Goal: Task Accomplishment & Management: Manage account settings

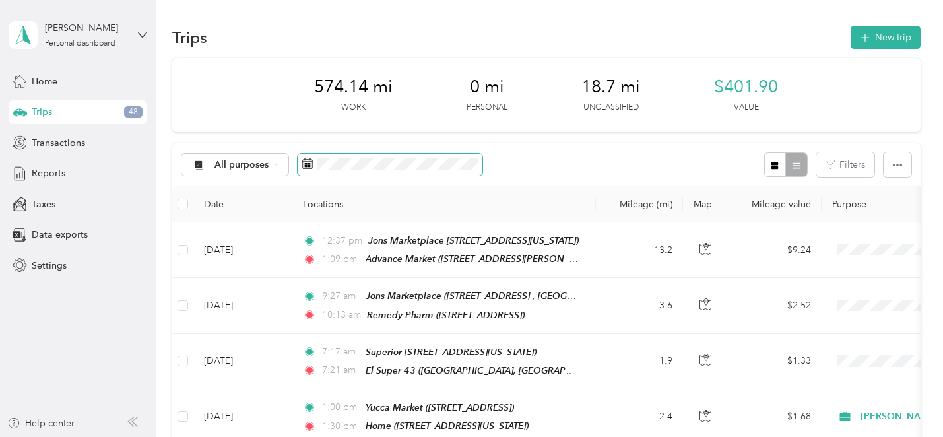
scroll to position [0, 0]
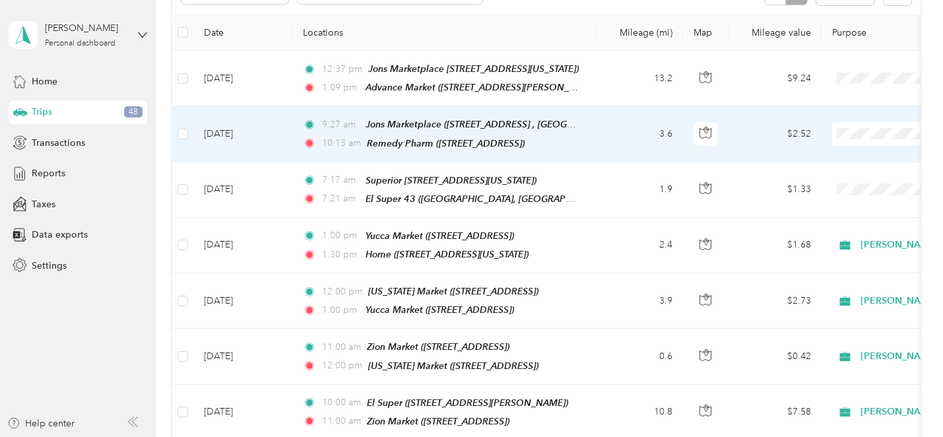
scroll to position [174, 0]
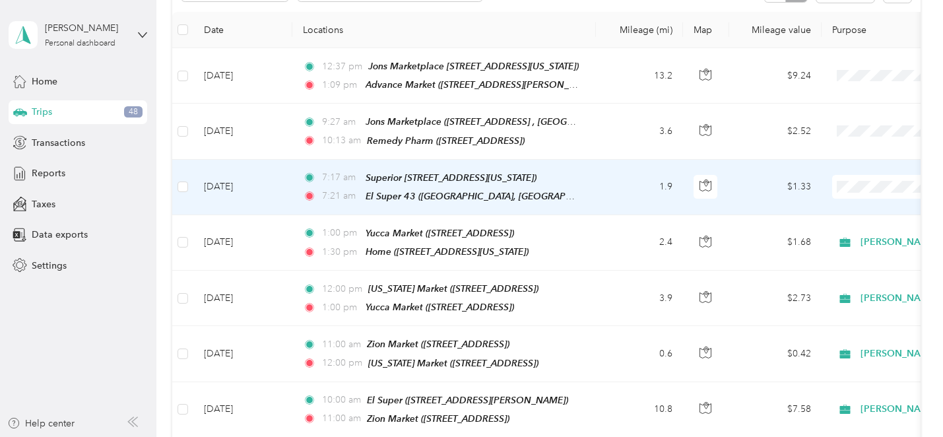
click at [887, 175] on span at bounding box center [914, 187] width 164 height 24
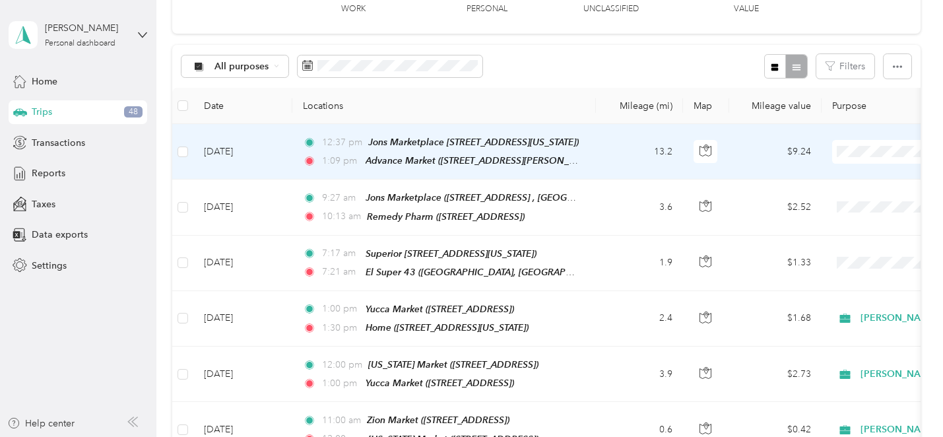
scroll to position [101, 0]
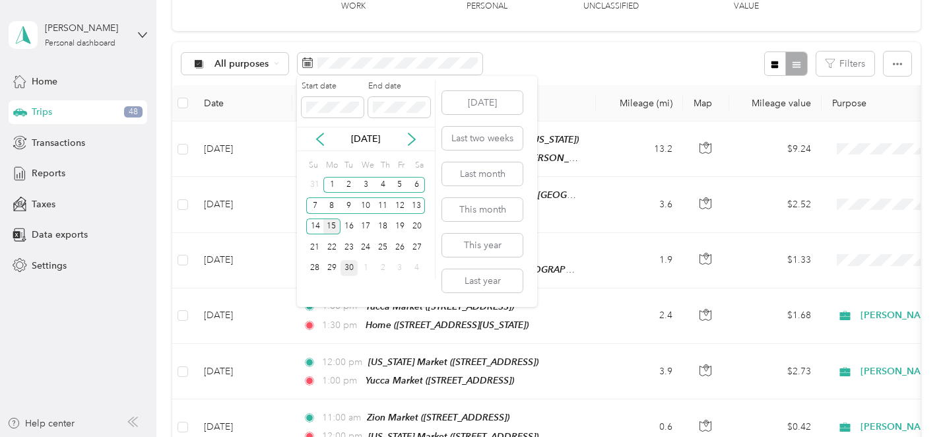
click at [334, 222] on div "15" at bounding box center [331, 226] width 17 height 16
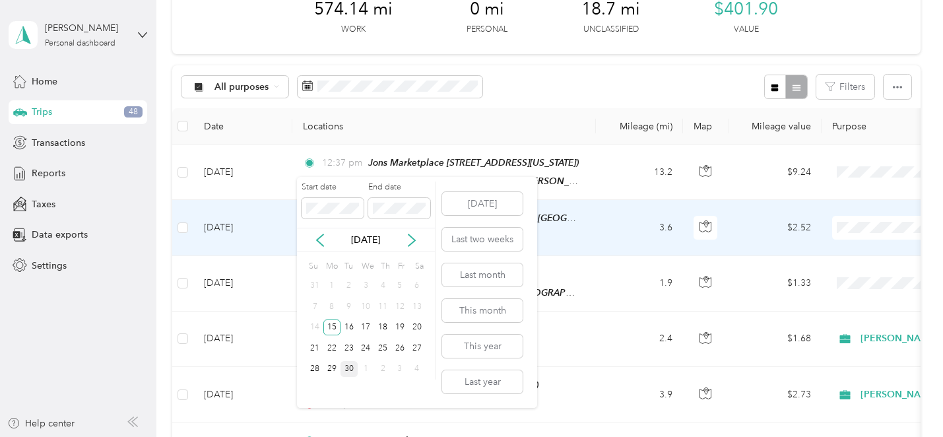
scroll to position [0, 0]
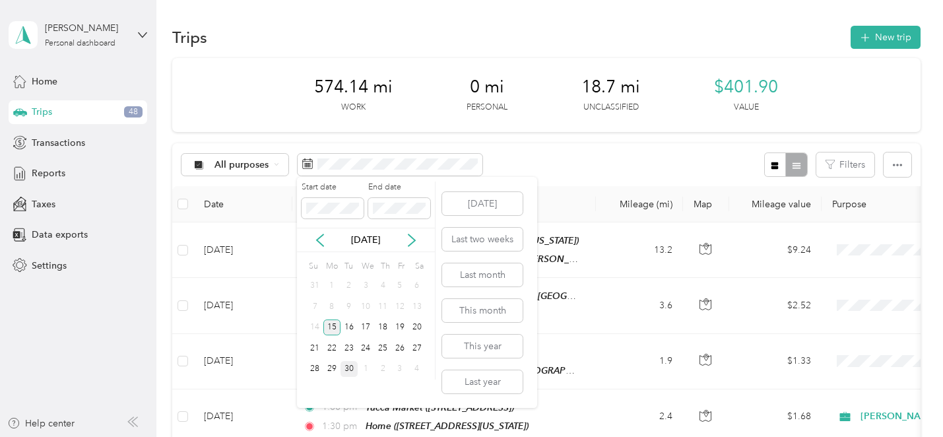
click at [333, 321] on div "15" at bounding box center [331, 327] width 17 height 16
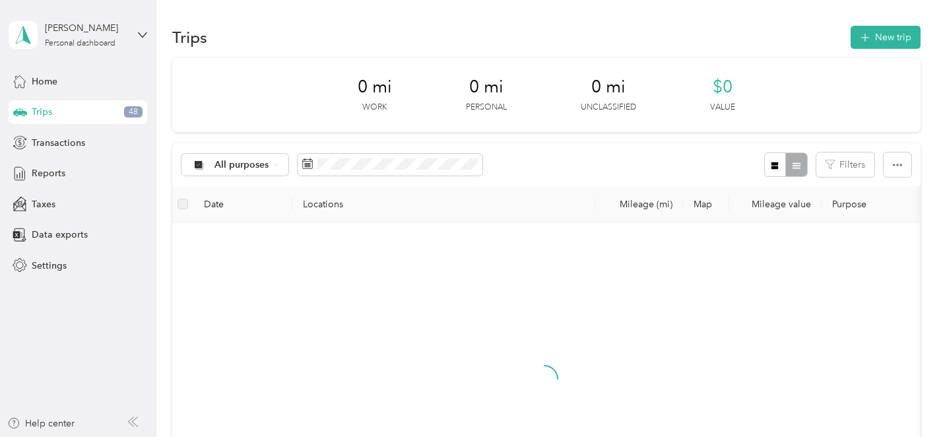
click at [333, 321] on div "15" at bounding box center [331, 324] width 17 height 16
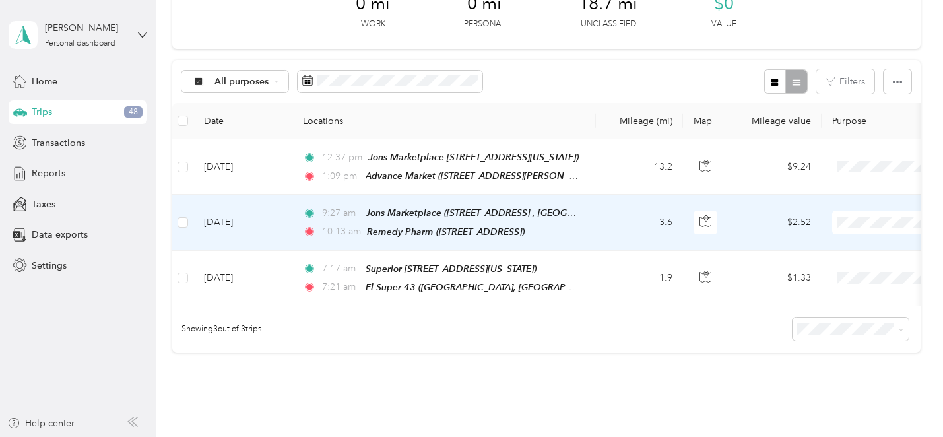
scroll to position [91, 0]
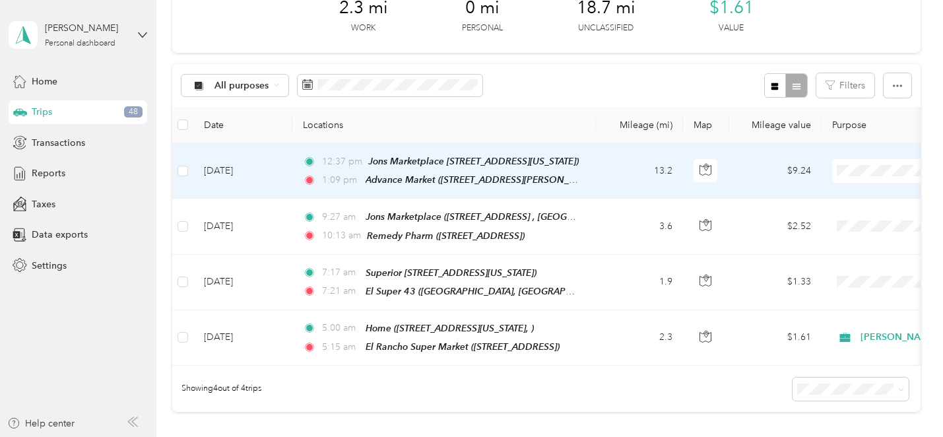
scroll to position [108, 0]
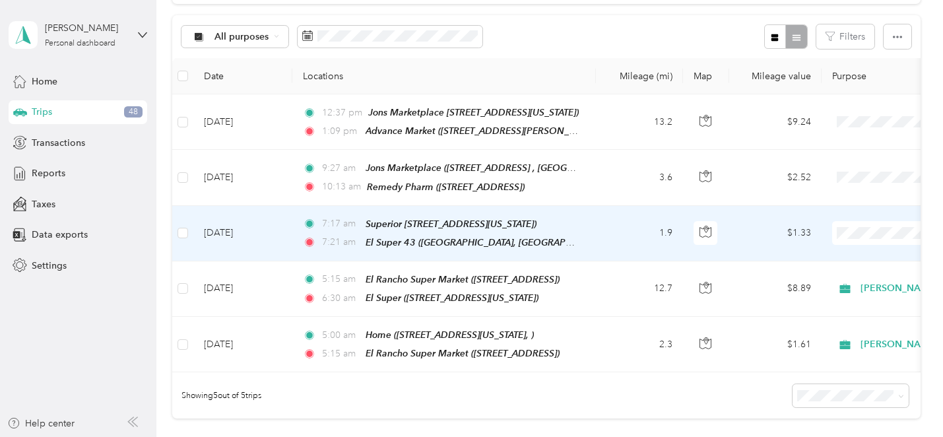
scroll to position [114, 0]
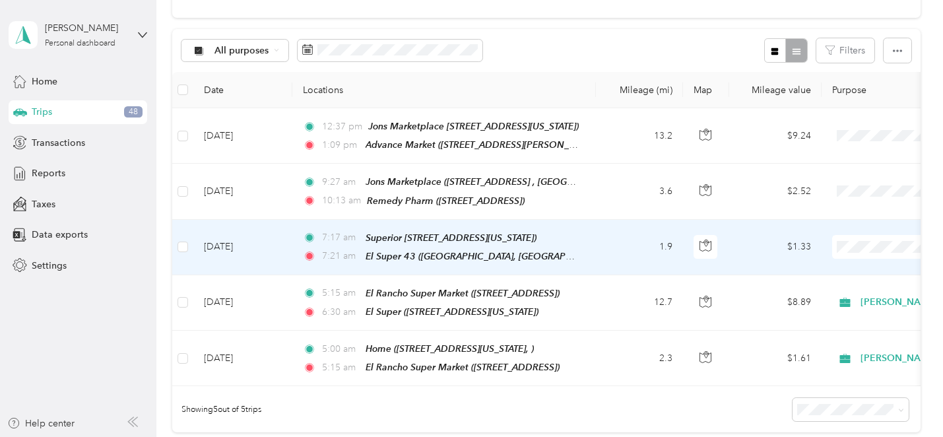
click at [833, 268] on span "[PERSON_NAME]" at bounding box center [873, 268] width 122 height 14
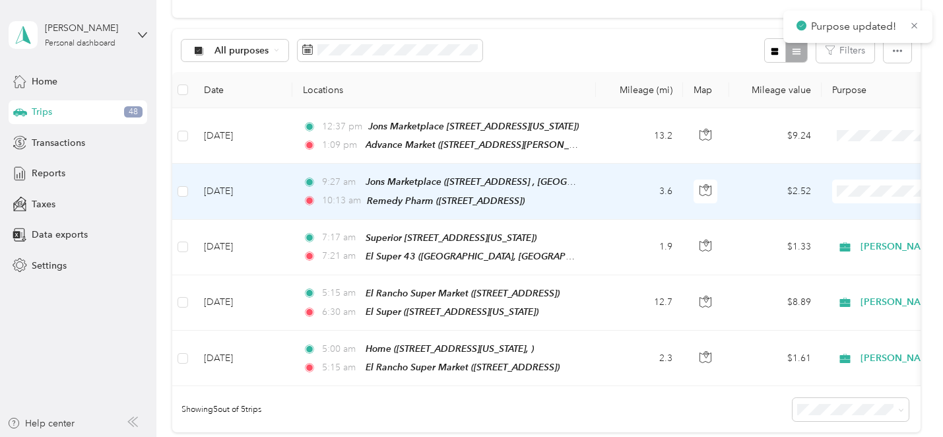
click at [895, 180] on span at bounding box center [914, 191] width 164 height 24
click at [825, 213] on span "[PERSON_NAME]" at bounding box center [873, 208] width 122 height 14
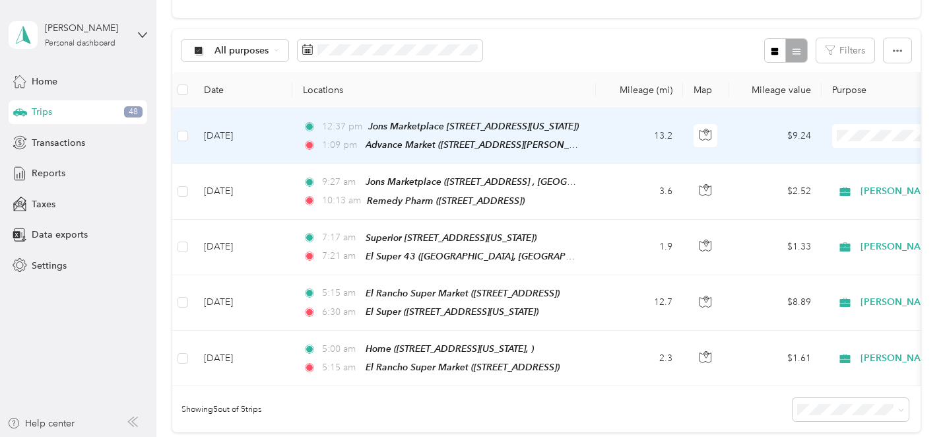
click at [822, 155] on span "[PERSON_NAME]" at bounding box center [873, 160] width 122 height 14
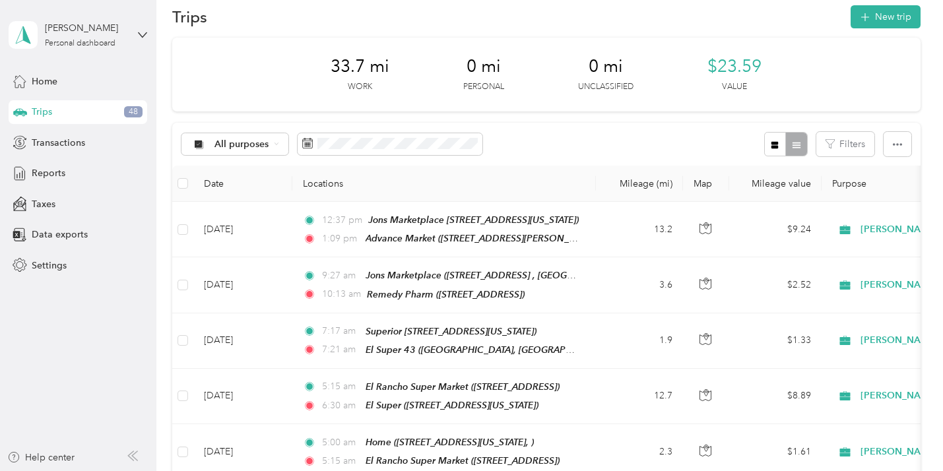
scroll to position [18, 0]
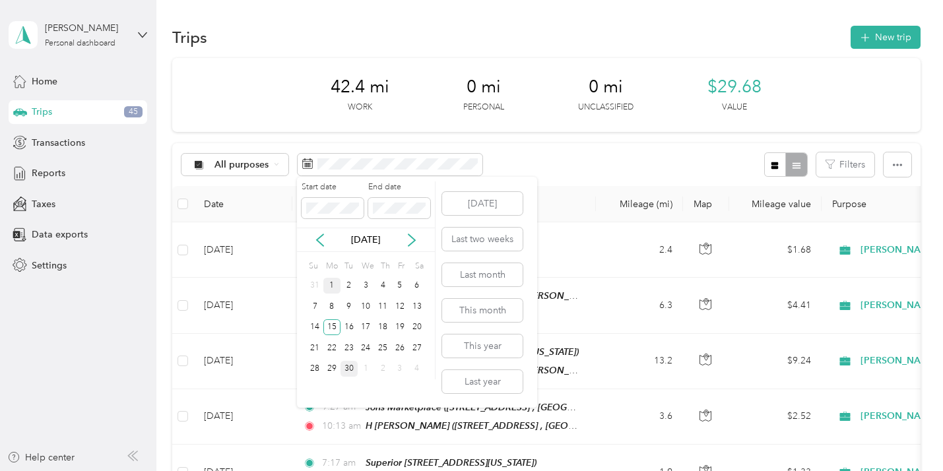
click at [331, 283] on div "1" at bounding box center [331, 286] width 17 height 16
click at [332, 322] on div "15" at bounding box center [331, 327] width 17 height 16
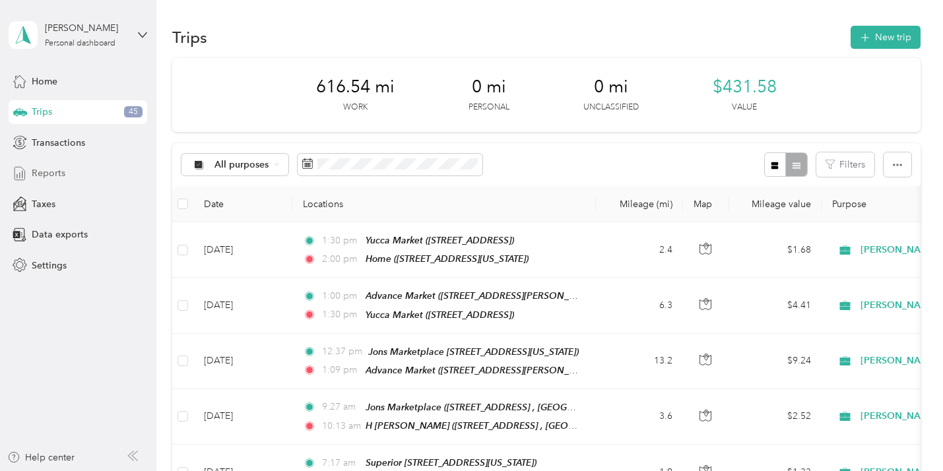
click at [44, 171] on span "Reports" at bounding box center [49, 173] width 34 height 14
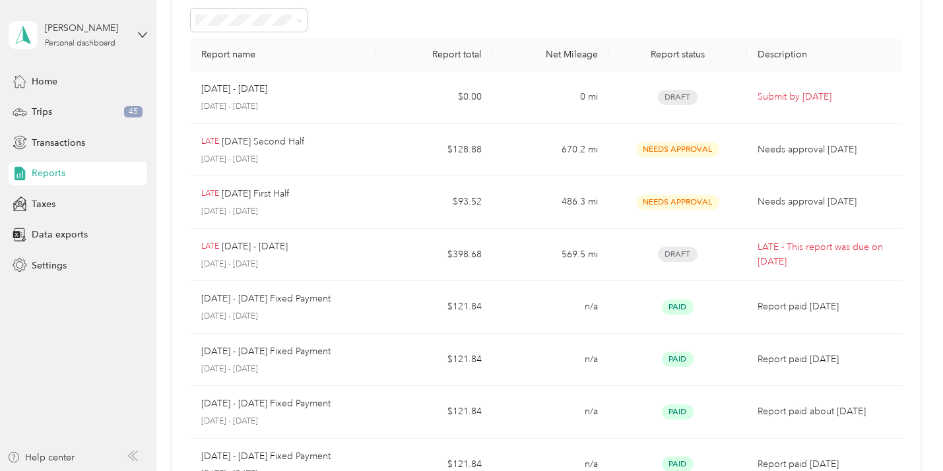
scroll to position [84, 0]
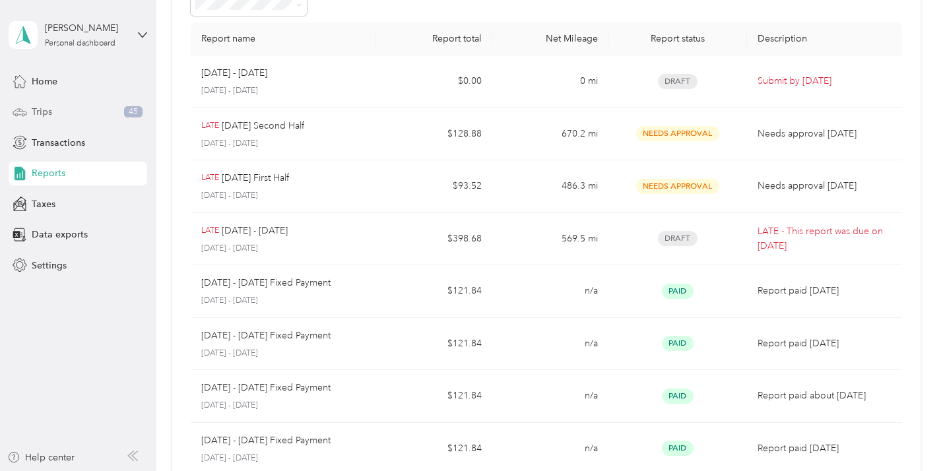
click at [46, 110] on span "Trips" at bounding box center [42, 112] width 20 height 14
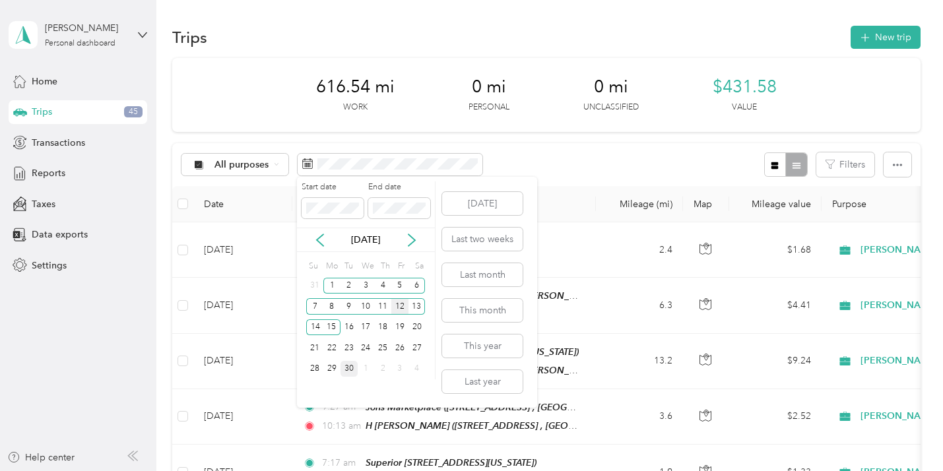
click at [399, 300] on div "12" at bounding box center [399, 306] width 17 height 16
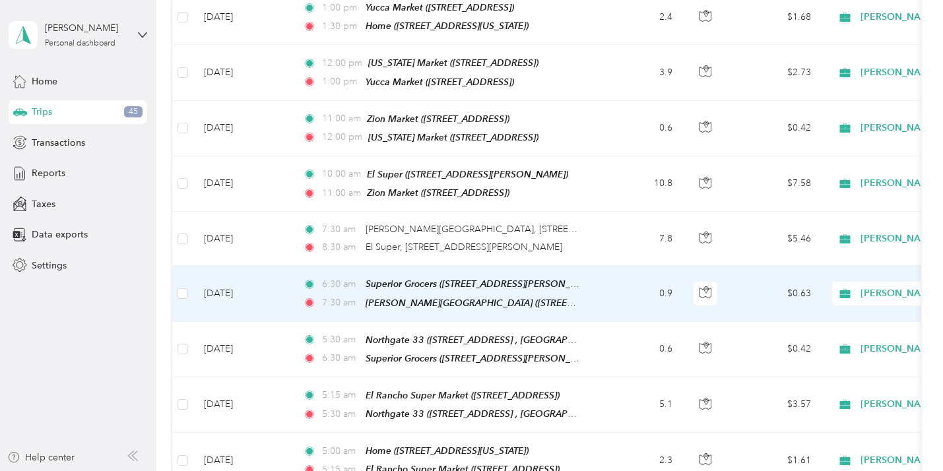
scroll to position [210, 0]
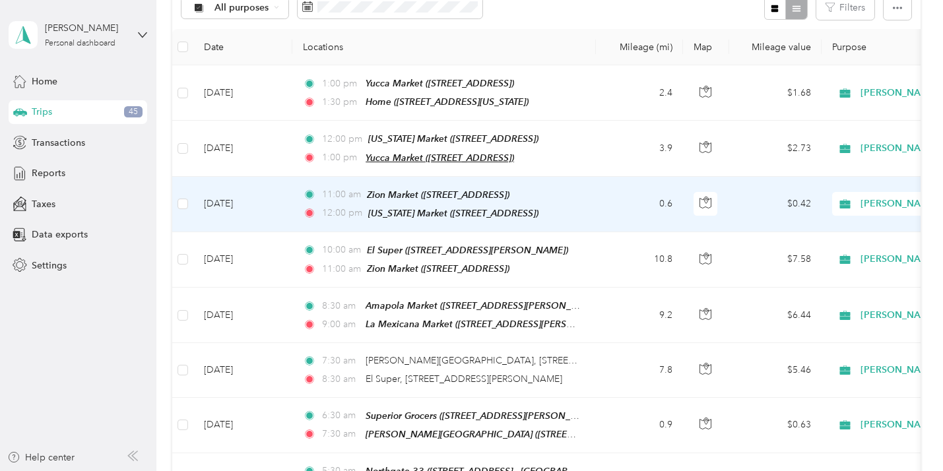
scroll to position [160, 0]
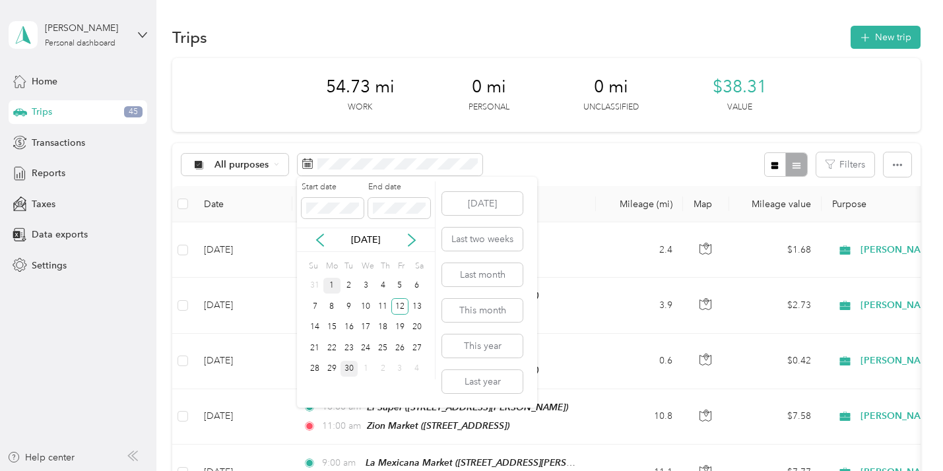
click at [334, 280] on div "1" at bounding box center [331, 286] width 17 height 16
click at [331, 322] on div "15" at bounding box center [331, 327] width 17 height 16
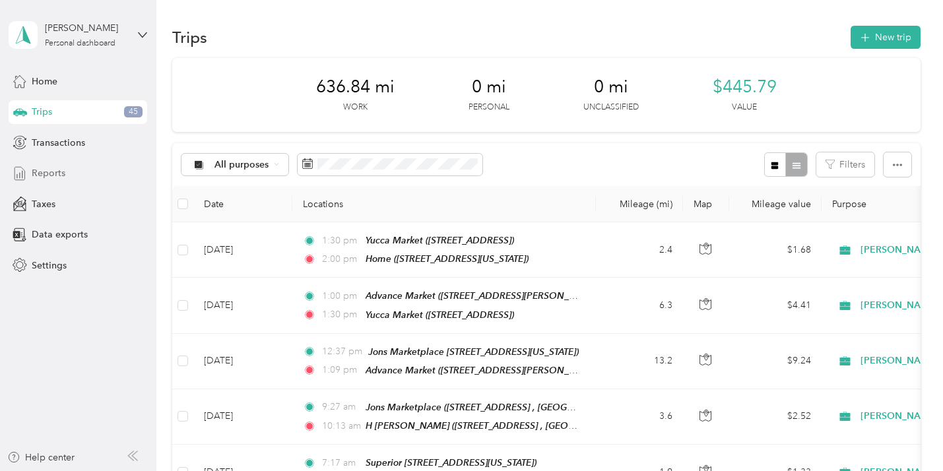
click at [47, 168] on span "Reports" at bounding box center [49, 173] width 34 height 14
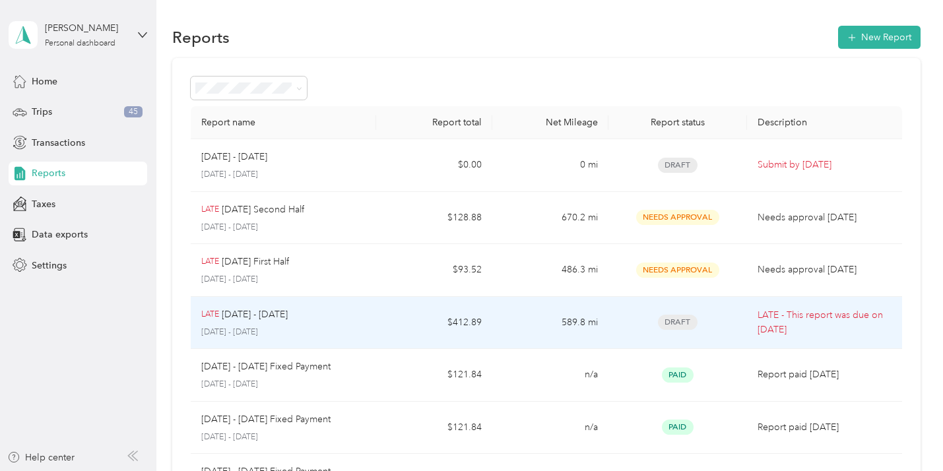
click at [618, 315] on td "Draft" at bounding box center [677, 323] width 139 height 53
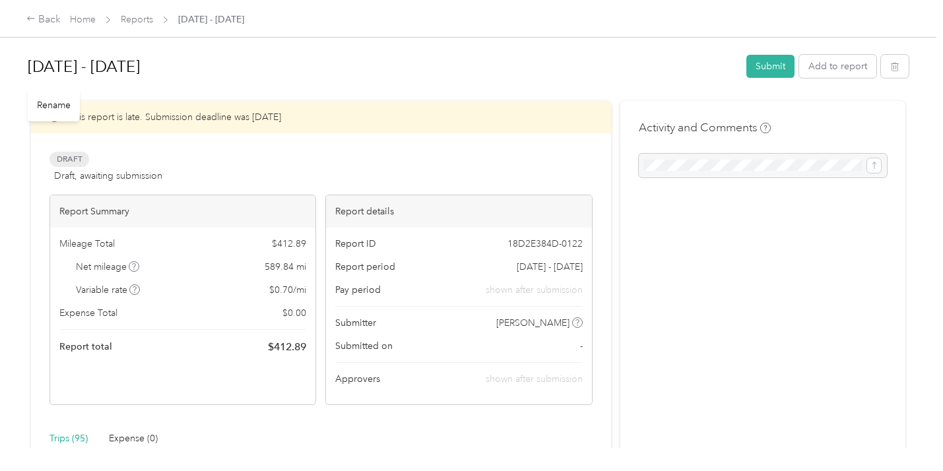
click at [151, 76] on h1 "Sep 1 - 15, 2025" at bounding box center [382, 67] width 709 height 32
click at [65, 114] on div "Rename" at bounding box center [54, 105] width 52 height 32
click at [766, 62] on button "Submit" at bounding box center [770, 66] width 48 height 23
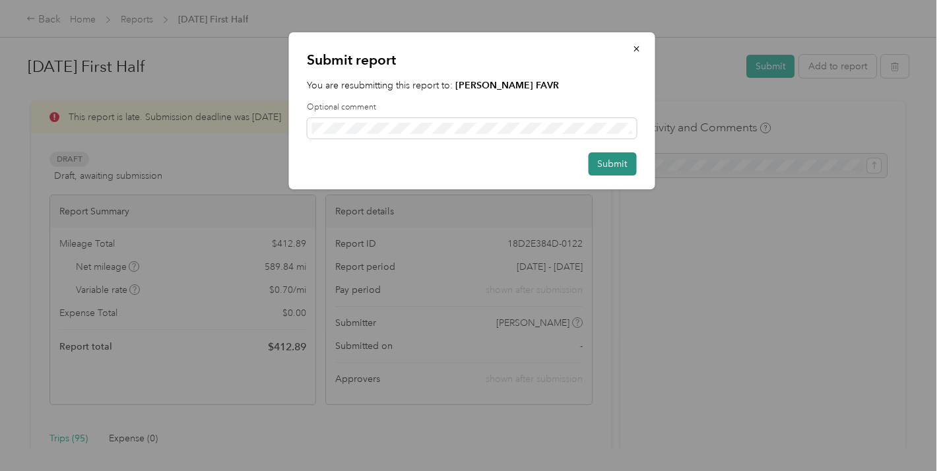
click at [616, 156] on button "Submit" at bounding box center [612, 163] width 48 height 23
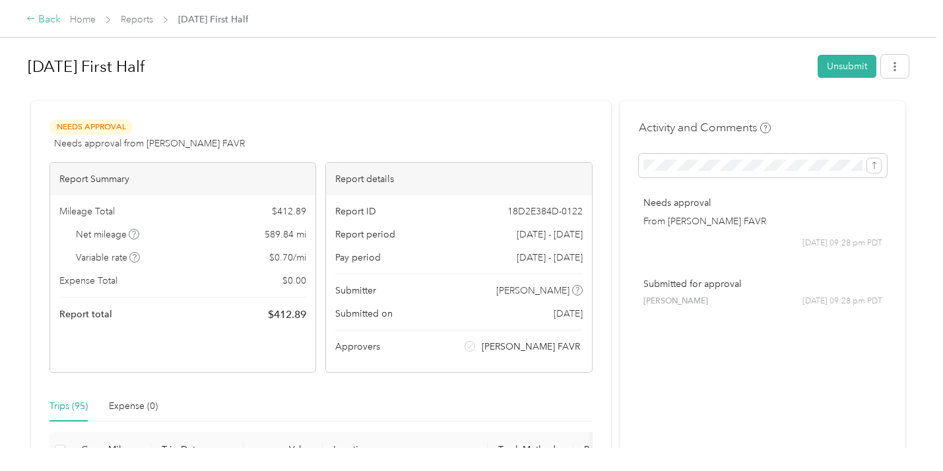
click at [51, 16] on div "Back" at bounding box center [43, 20] width 34 height 16
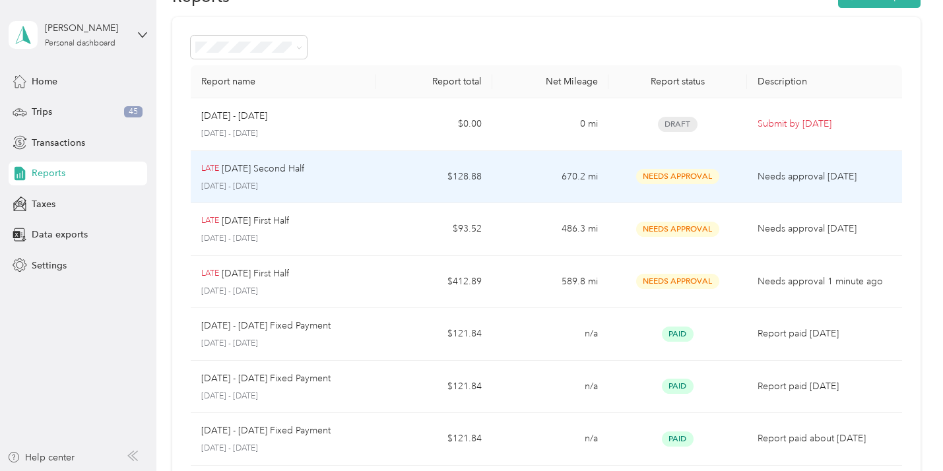
scroll to position [44, 0]
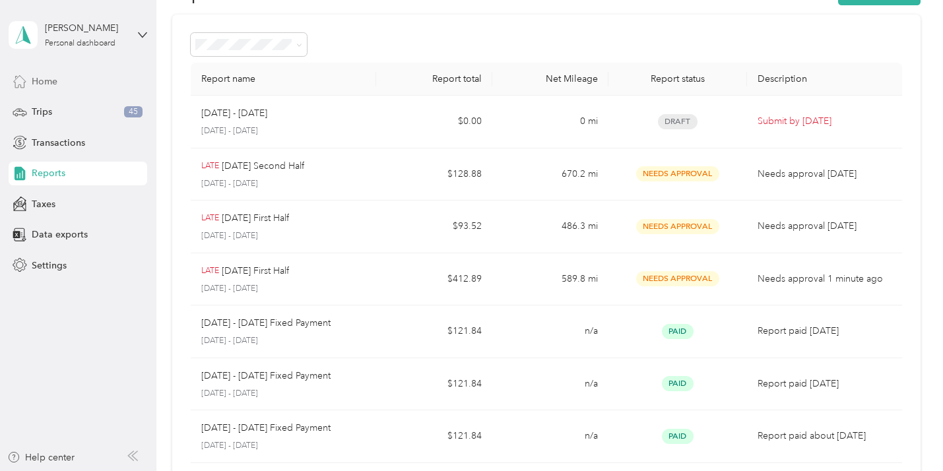
click at [58, 77] on div "Home" at bounding box center [78, 81] width 139 height 24
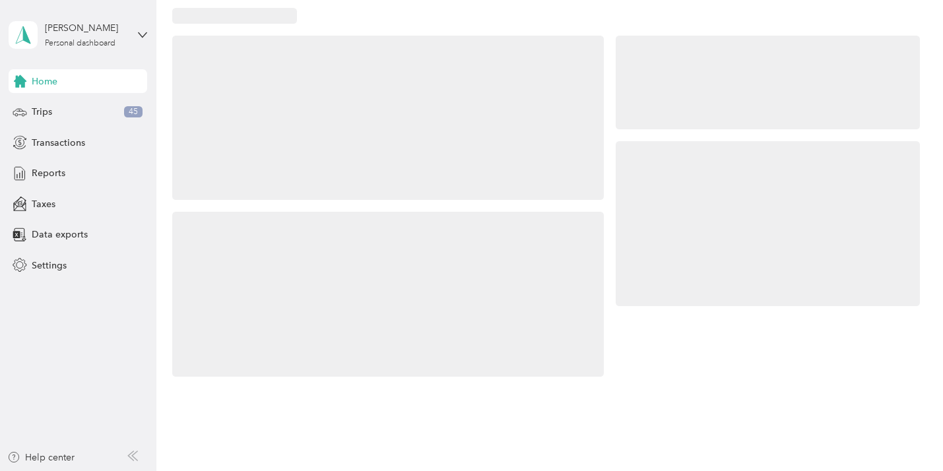
scroll to position [44, 0]
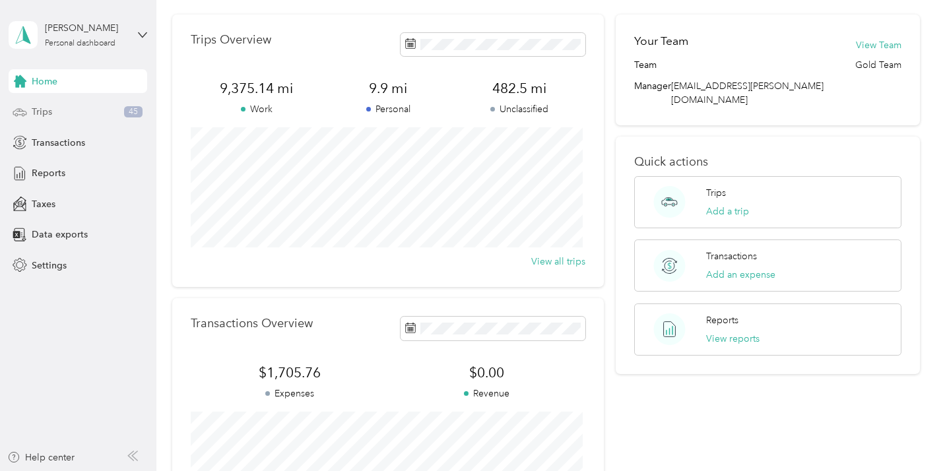
click at [34, 109] on span "Trips" at bounding box center [42, 112] width 20 height 14
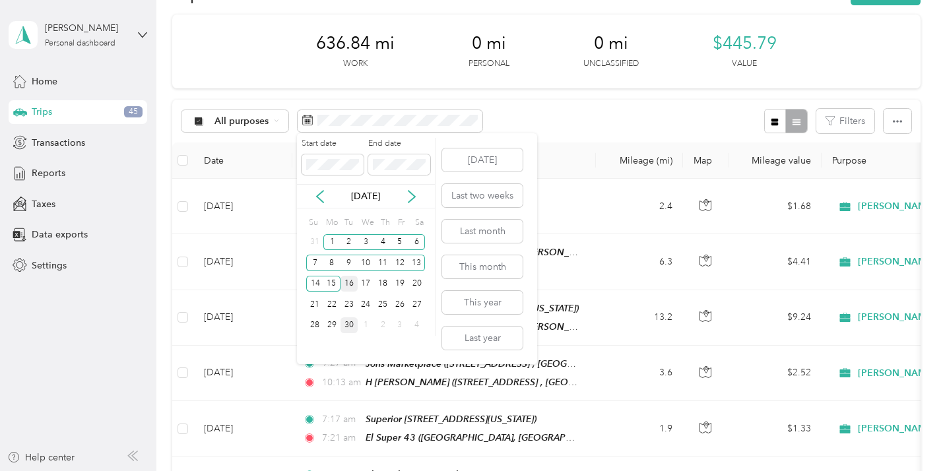
click at [350, 278] on div "16" at bounding box center [348, 284] width 17 height 16
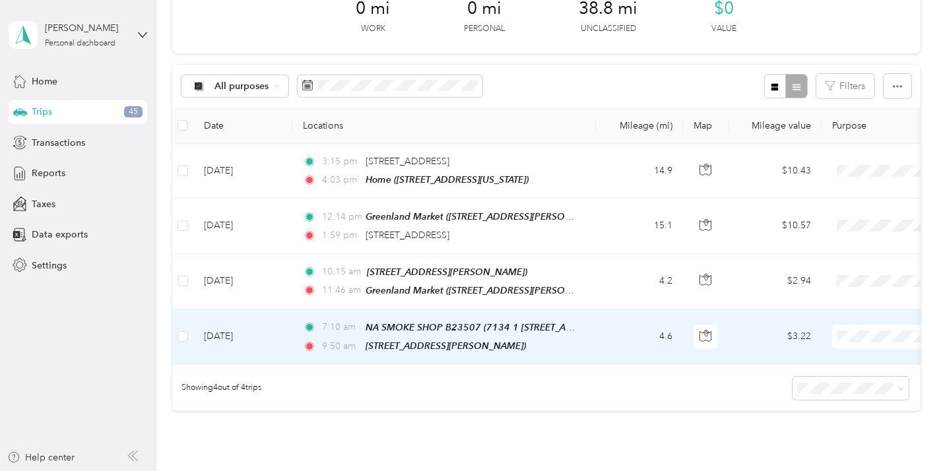
scroll to position [98, 0]
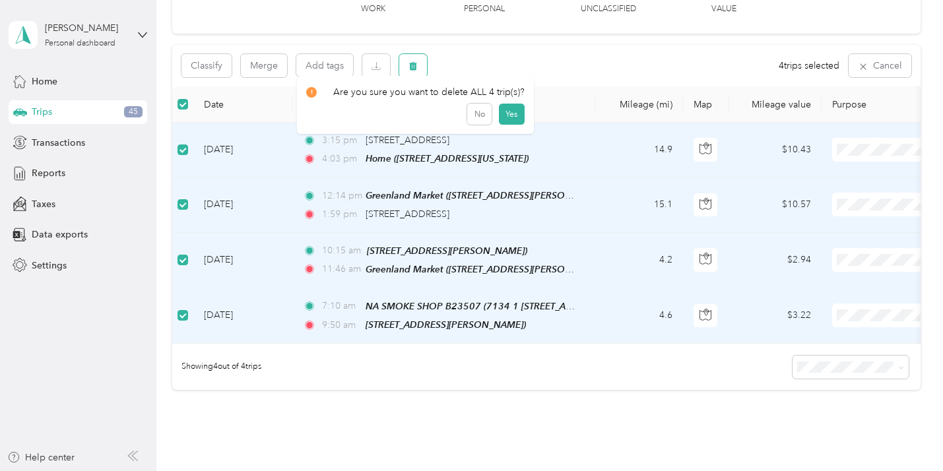
click at [406, 62] on button "button" at bounding box center [413, 65] width 28 height 23
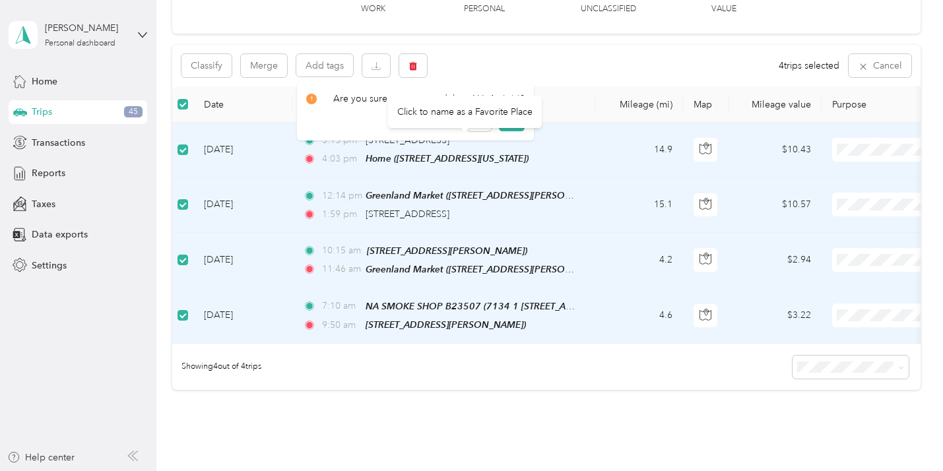
click at [477, 119] on div "Click to name as a Favorite Place" at bounding box center [465, 112] width 154 height 32
click at [573, 54] on div "Classify Merge Add tags 4 trips selected Cancel" at bounding box center [545, 66] width 747 height 42
click at [416, 65] on icon "button" at bounding box center [412, 65] width 9 height 9
click at [507, 115] on button "Yes" at bounding box center [512, 120] width 26 height 21
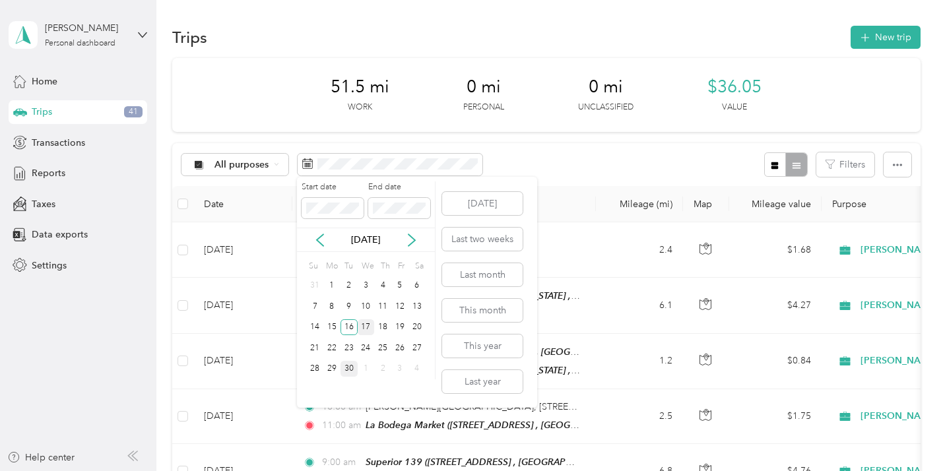
click at [362, 321] on div "17" at bounding box center [366, 327] width 17 height 16
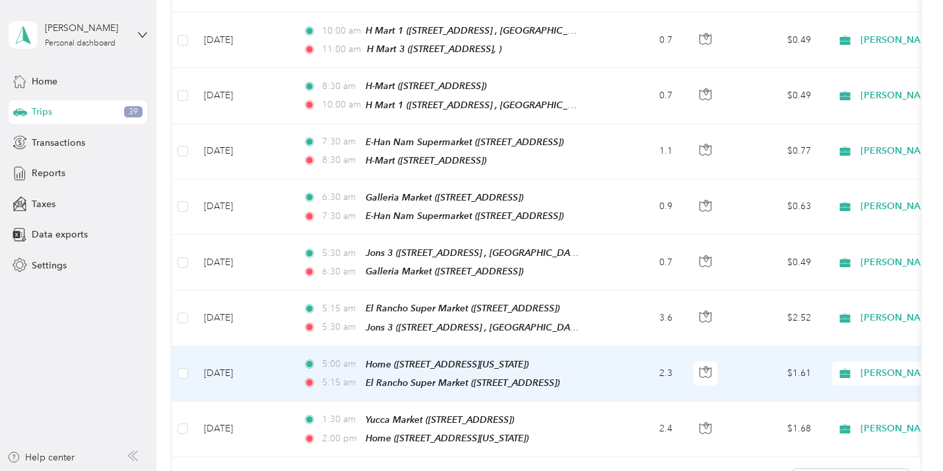
scroll to position [437, 0]
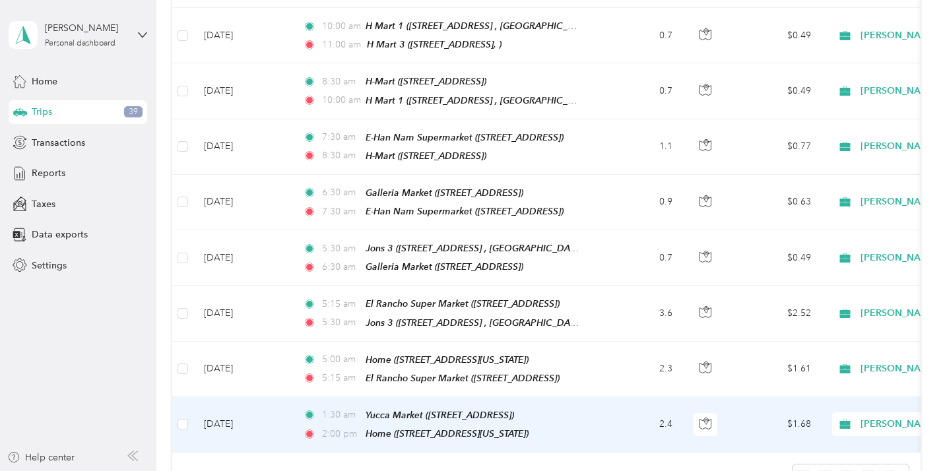
click at [618, 407] on td "2.4" at bounding box center [639, 424] width 87 height 55
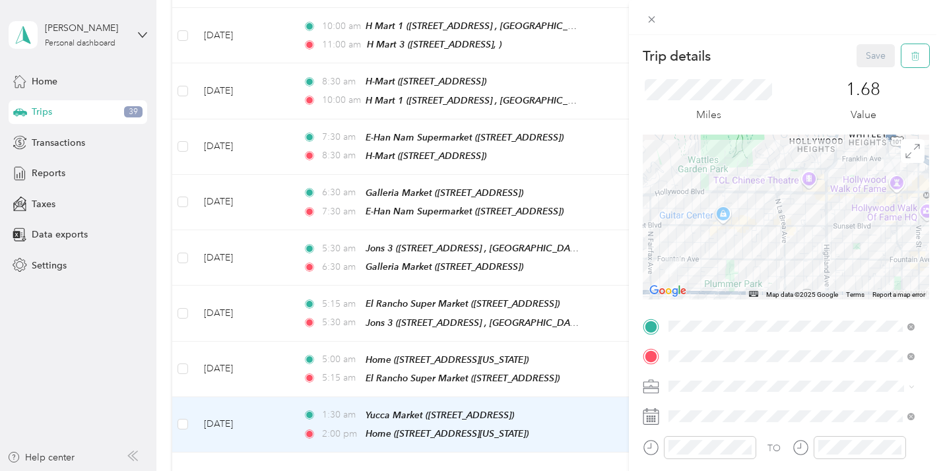
click at [910, 52] on button "button" at bounding box center [915, 55] width 28 height 23
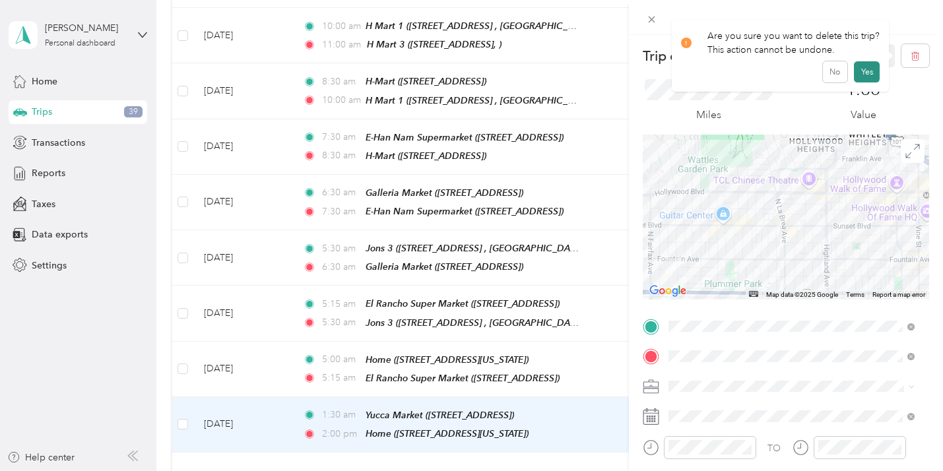
click at [866, 65] on button "Yes" at bounding box center [867, 71] width 26 height 21
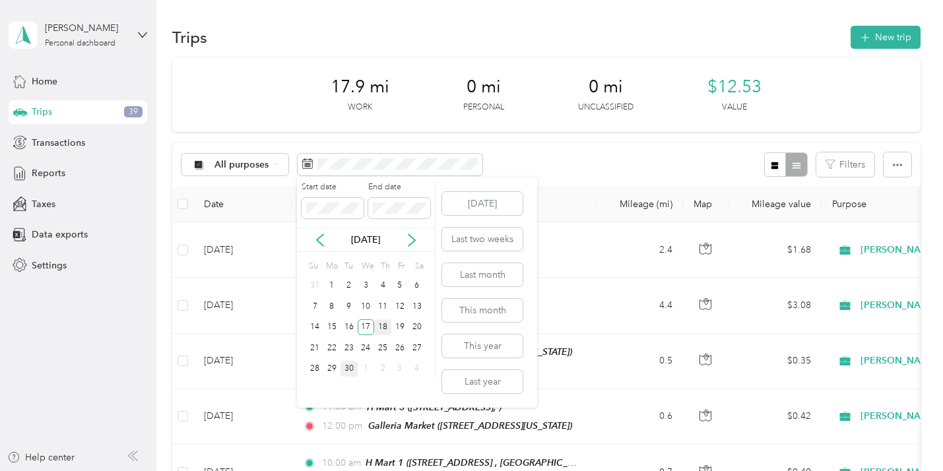
click at [381, 322] on div "18" at bounding box center [382, 327] width 17 height 16
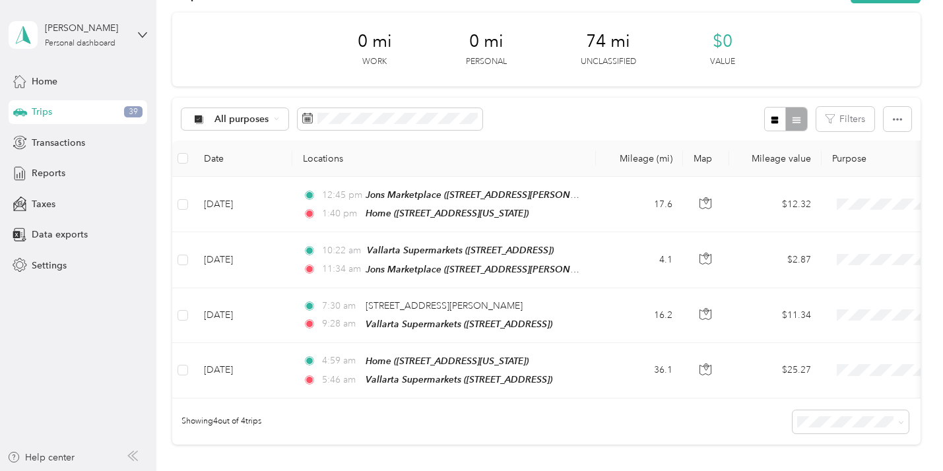
scroll to position [39, 0]
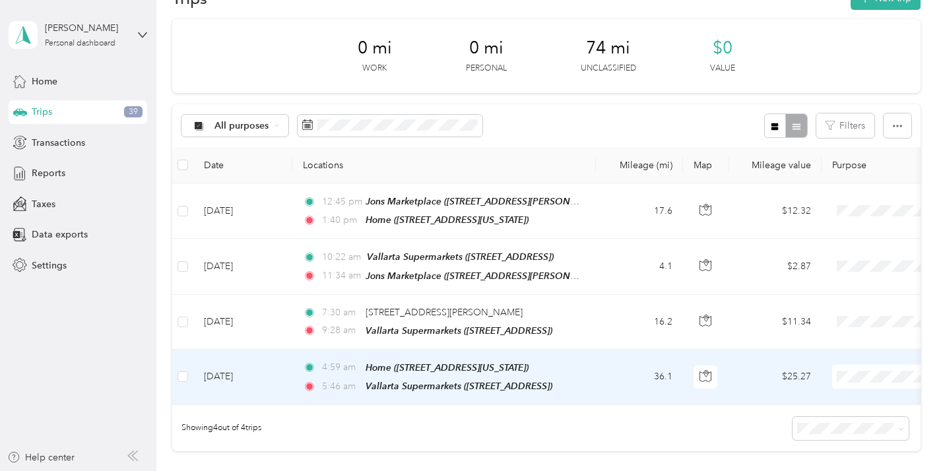
click at [821, 394] on span "[PERSON_NAME]" at bounding box center [873, 398] width 122 height 14
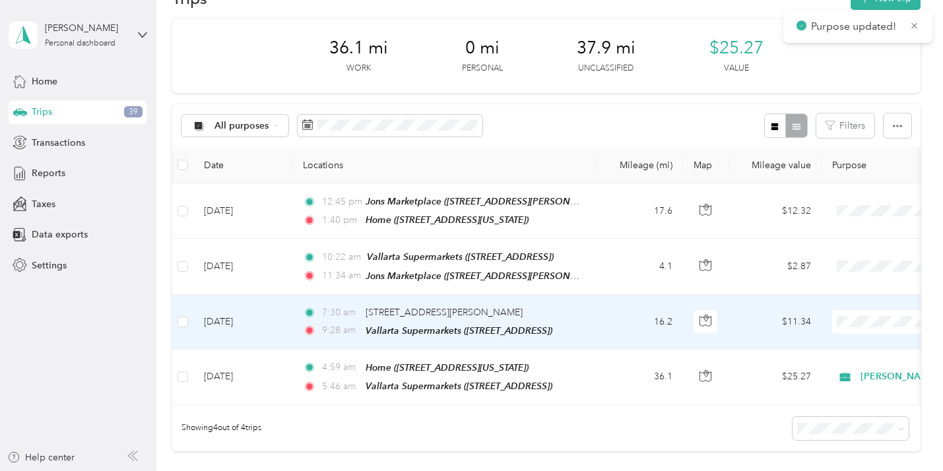
click at [825, 338] on span "[PERSON_NAME]" at bounding box center [873, 343] width 122 height 14
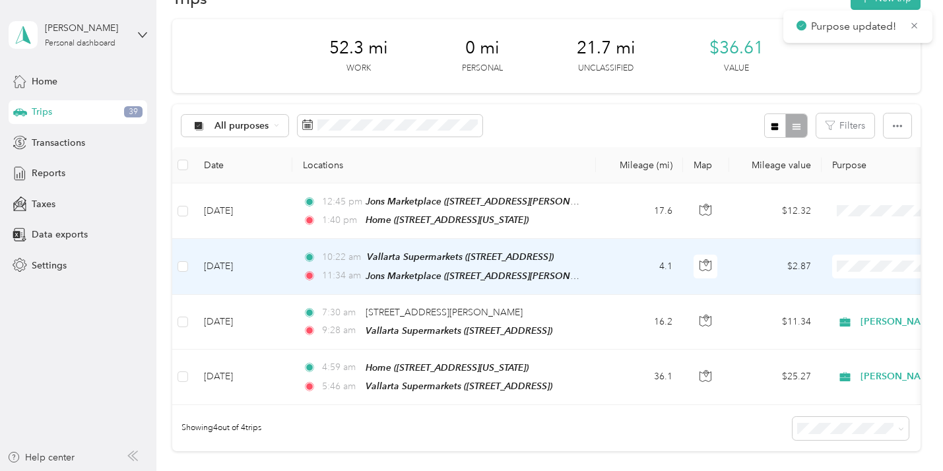
click at [877, 257] on span at bounding box center [914, 267] width 164 height 24
click at [838, 284] on span "[PERSON_NAME]" at bounding box center [873, 289] width 122 height 14
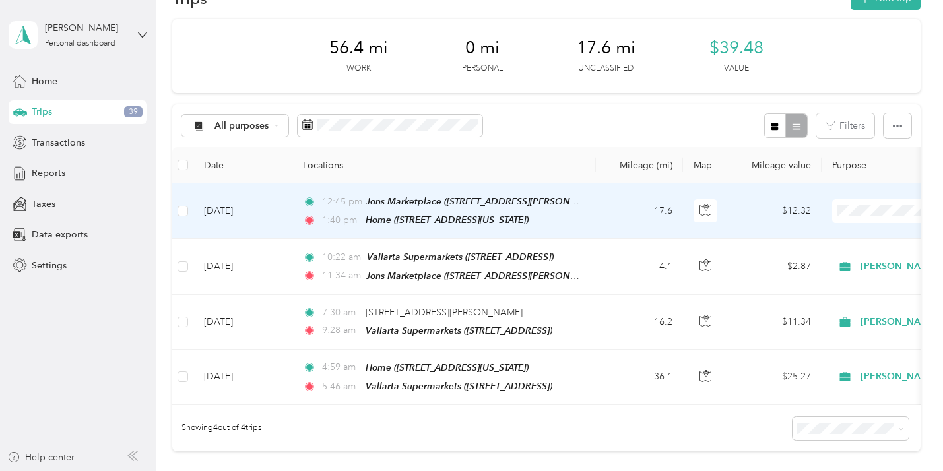
click at [836, 233] on span "[PERSON_NAME]" at bounding box center [873, 235] width 122 height 14
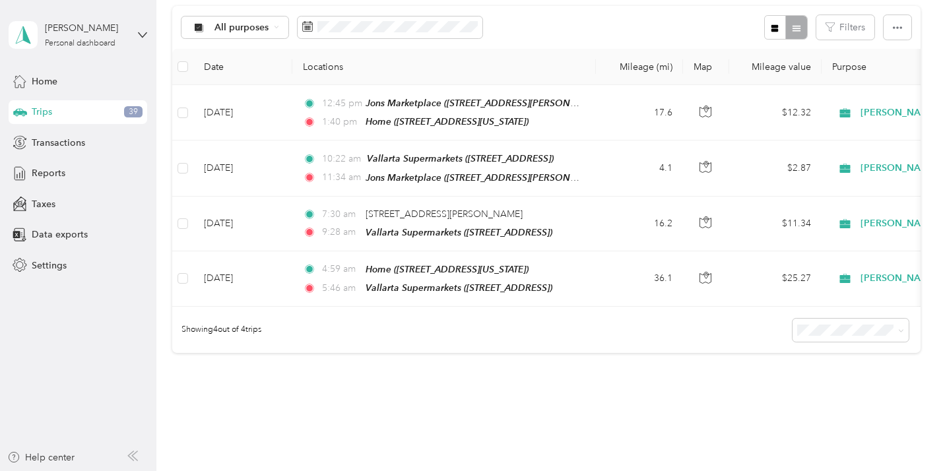
scroll to position [138, 0]
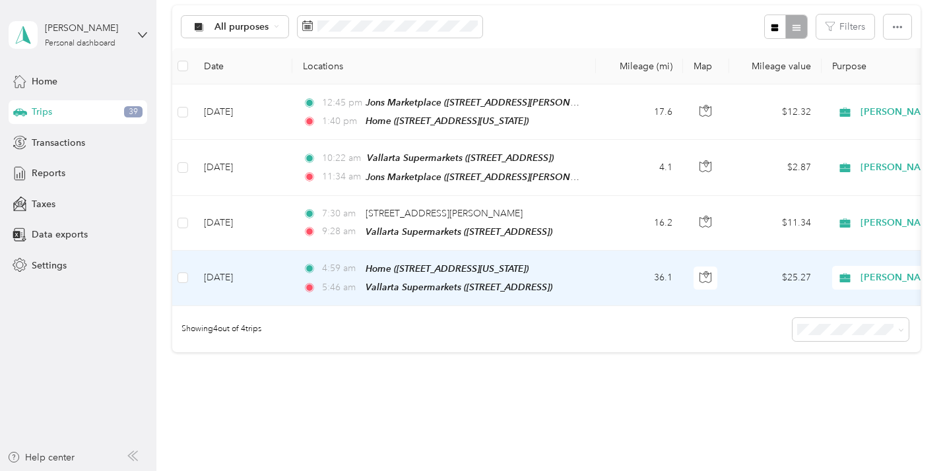
click at [618, 269] on td "36.1" at bounding box center [639, 278] width 87 height 55
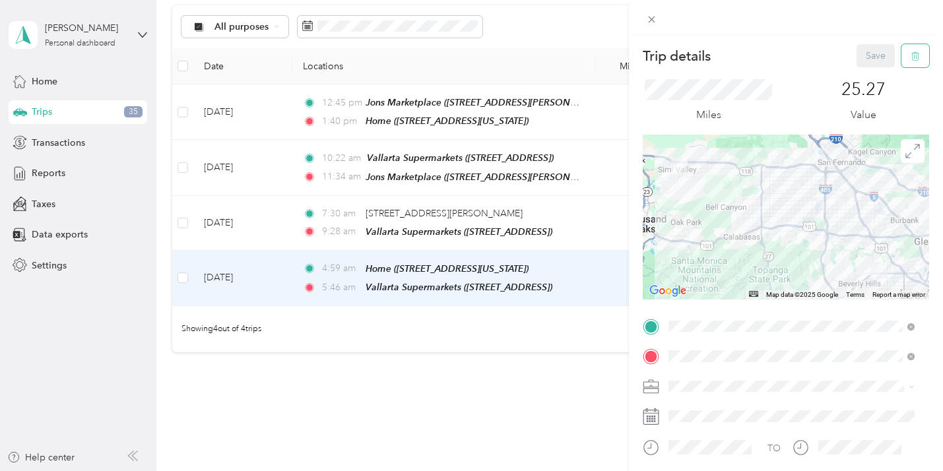
click at [902, 47] on button "button" at bounding box center [915, 55] width 28 height 23
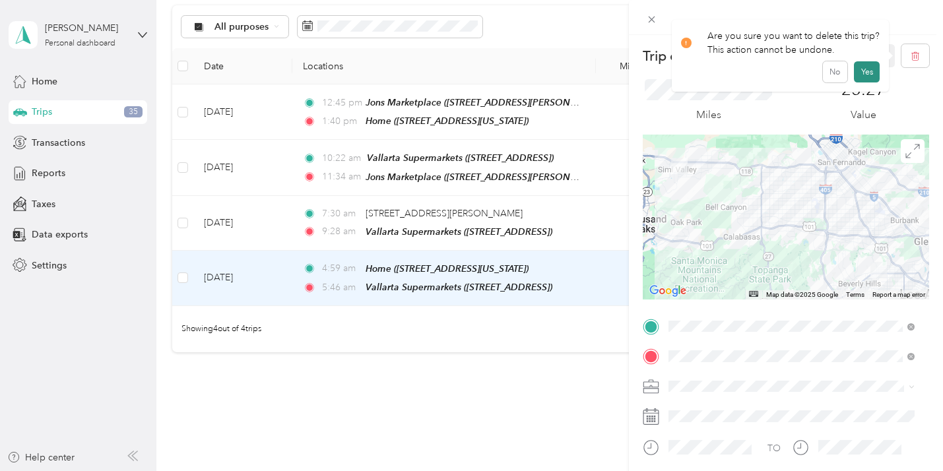
click at [861, 70] on button "Yes" at bounding box center [867, 71] width 26 height 21
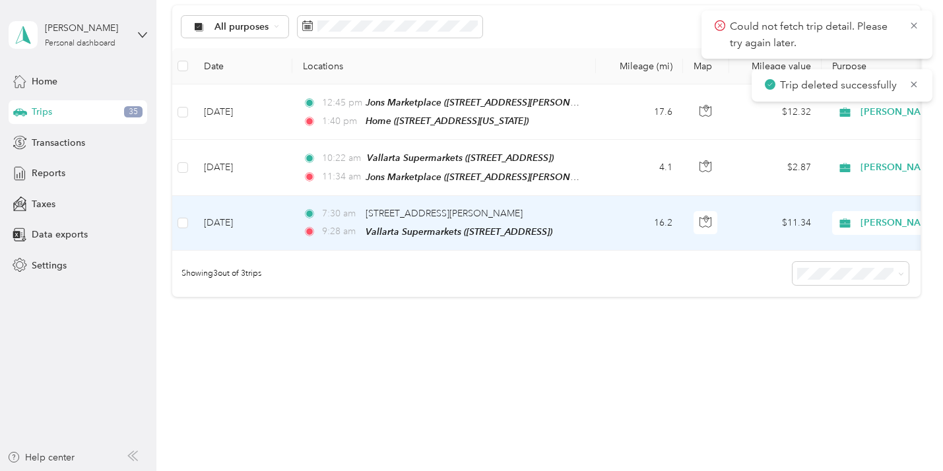
click at [822, 214] on td "[PERSON_NAME]" at bounding box center [913, 223] width 185 height 55
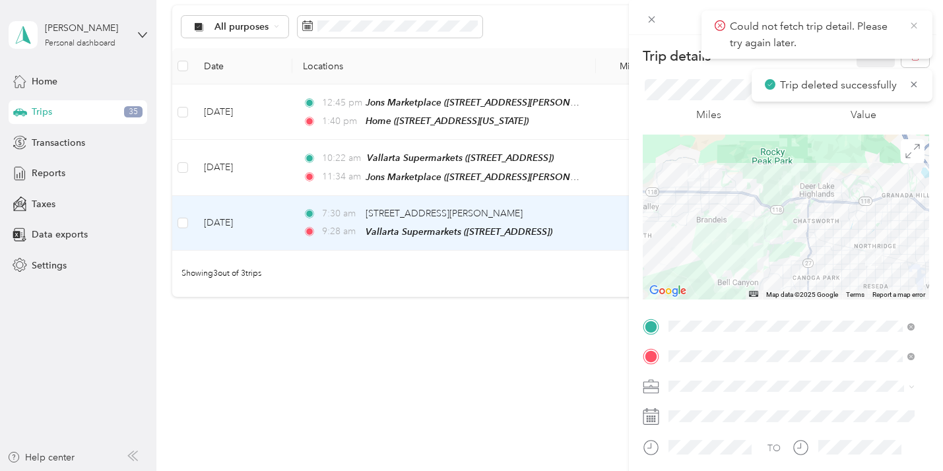
click at [915, 26] on icon at bounding box center [913, 26] width 11 height 12
drag, startPoint x: 185, startPoint y: 218, endPoint x: 180, endPoint y: 179, distance: 39.2
click at [185, 218] on div "Trip details Save This trip cannot be edited because it is either under review,…" at bounding box center [471, 235] width 943 height 471
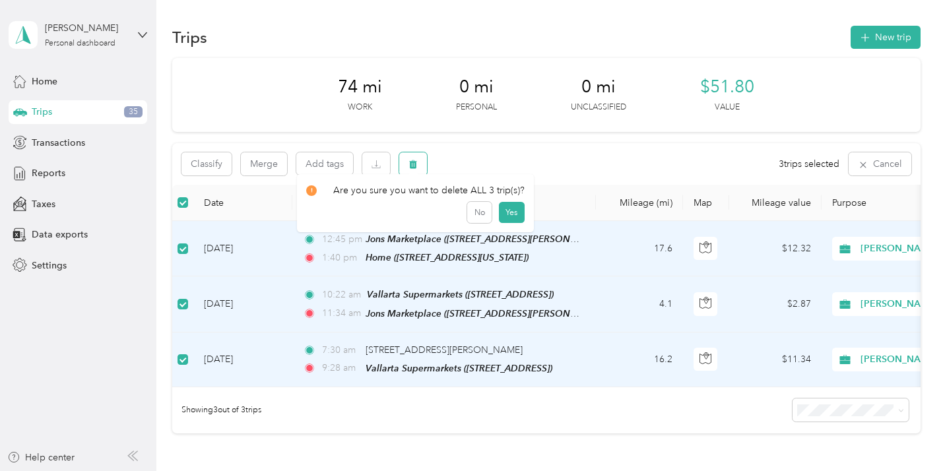
click at [412, 161] on icon "button" at bounding box center [413, 164] width 8 height 9
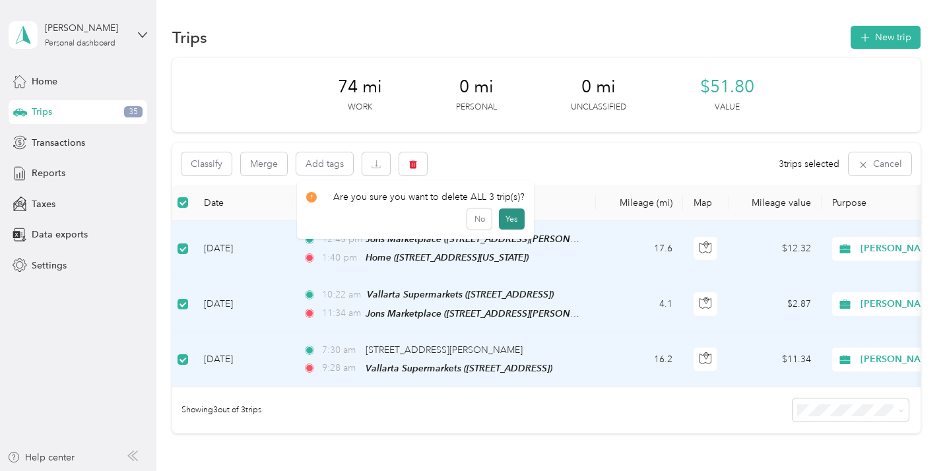
click at [511, 213] on button "Yes" at bounding box center [512, 218] width 26 height 21
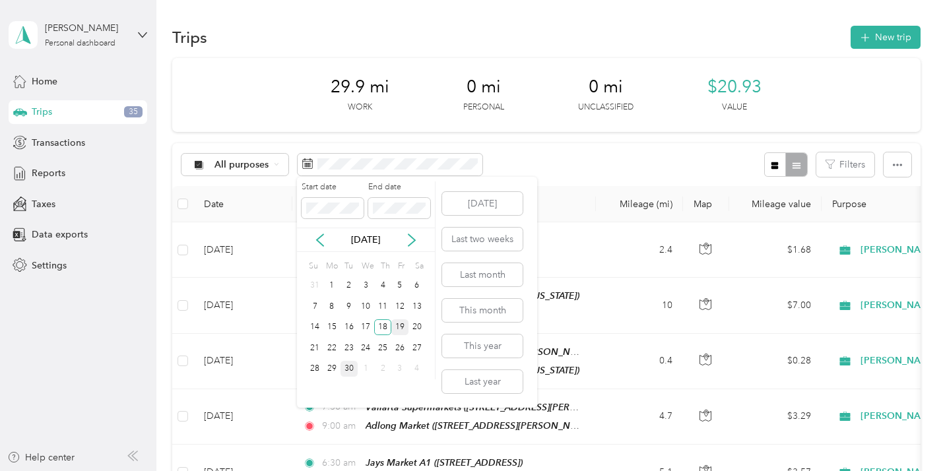
click at [399, 324] on div "19" at bounding box center [399, 327] width 17 height 16
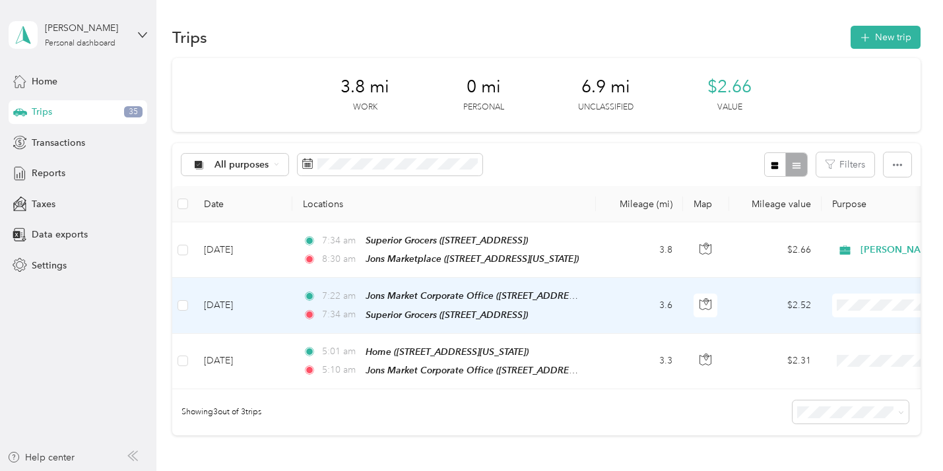
click at [891, 296] on span at bounding box center [914, 306] width 164 height 24
click at [827, 327] on span "[PERSON_NAME]" at bounding box center [873, 328] width 122 height 14
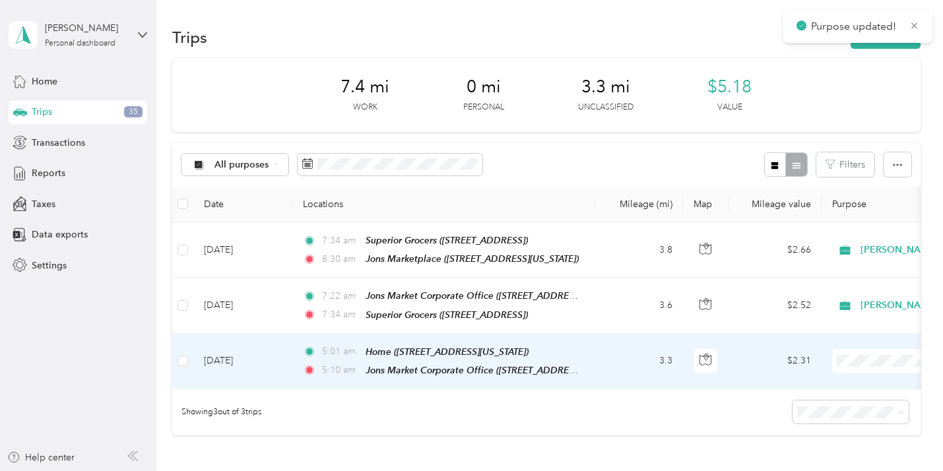
click at [828, 382] on span "[PERSON_NAME]" at bounding box center [873, 382] width 122 height 14
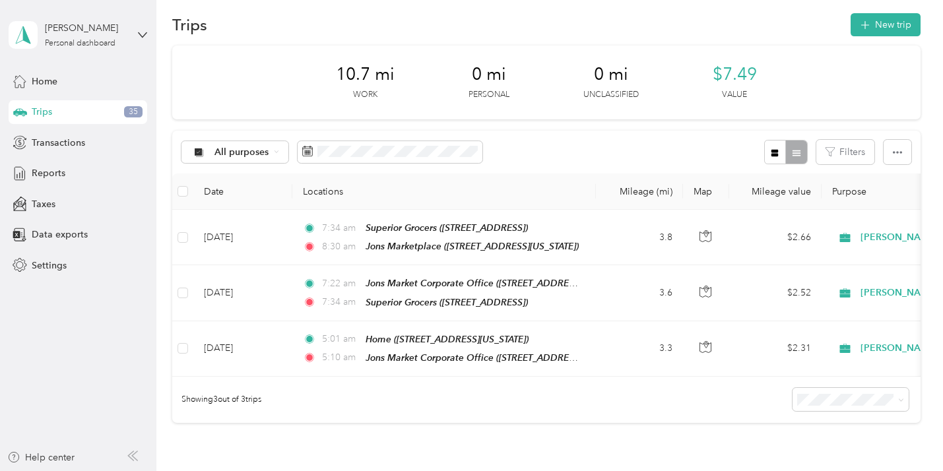
scroll to position [10, 0]
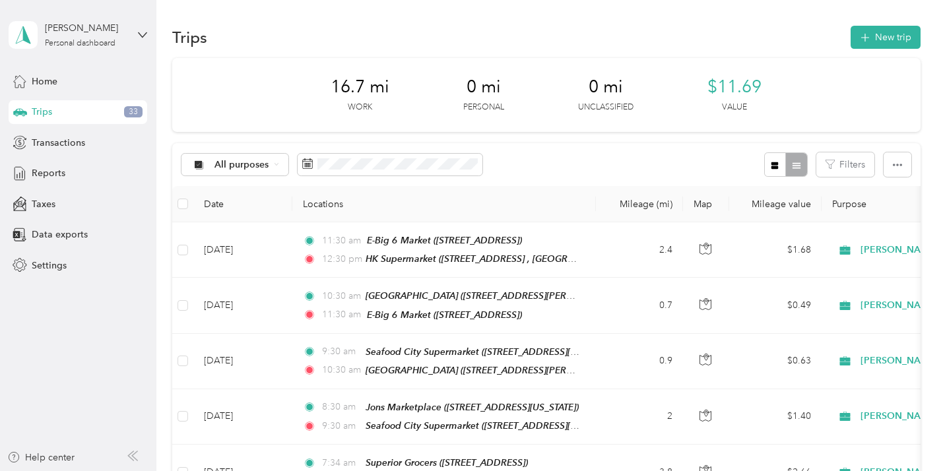
click at [113, 10] on div "[PERSON_NAME] Personal dashboard Home Trips 33 Transactions Reports Taxes Data …" at bounding box center [78, 138] width 139 height 277
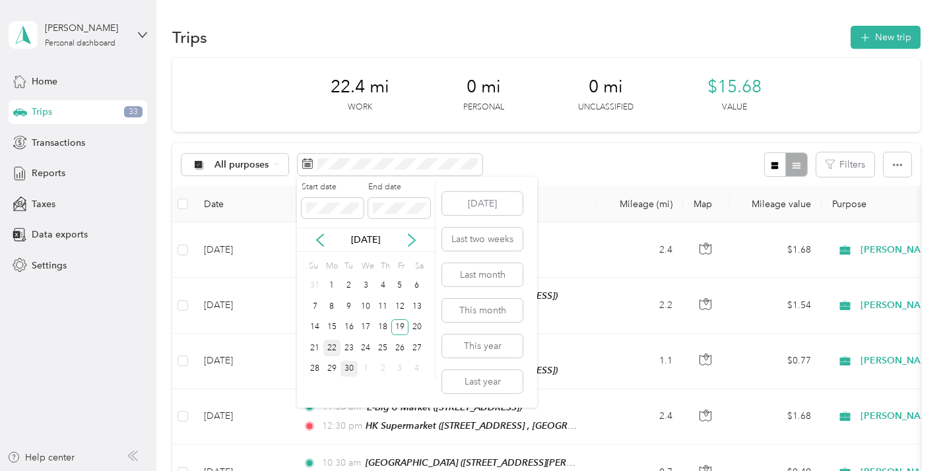
click at [334, 342] on div "22" at bounding box center [331, 348] width 17 height 16
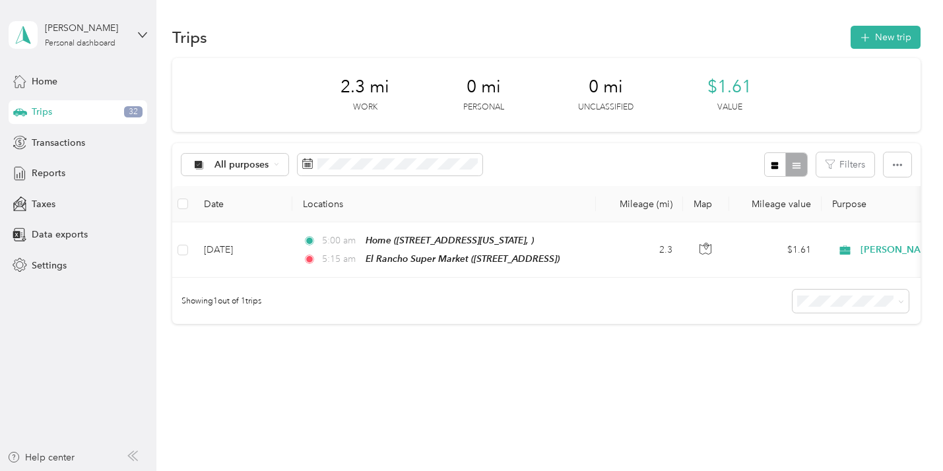
click at [337, 344] on div "2.3 mi Work 0 mi Personal 0 mi Unclassified $1.61 Value All purposes Filters Da…" at bounding box center [545, 214] width 747 height 313
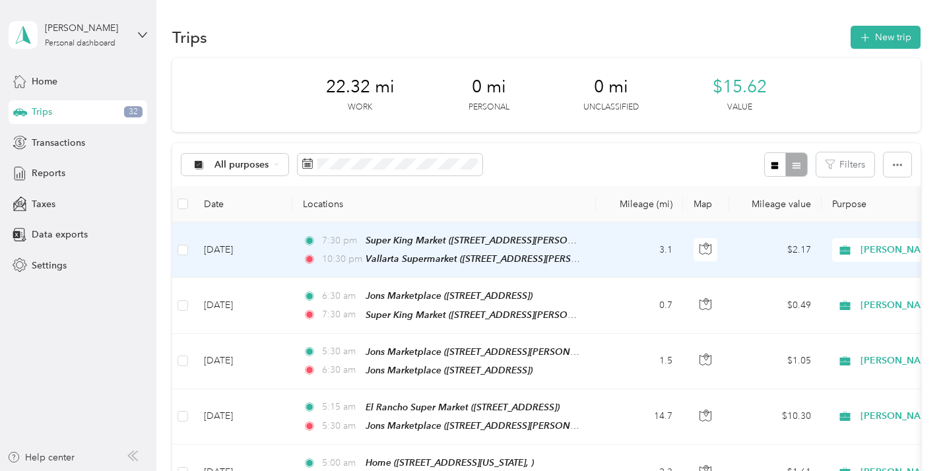
click at [588, 250] on td "7:30 pm Super King Market (7227 Van Nuys Blvd, Van Nuys, CA) 10:30 pm Vallarta …" at bounding box center [443, 249] width 303 height 55
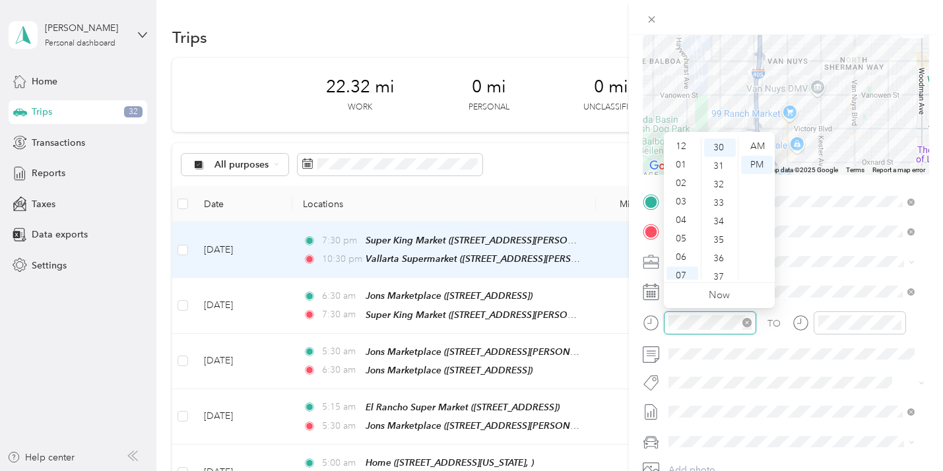
scroll to position [79, 0]
click at [761, 138] on div "AM" at bounding box center [757, 146] width 32 height 18
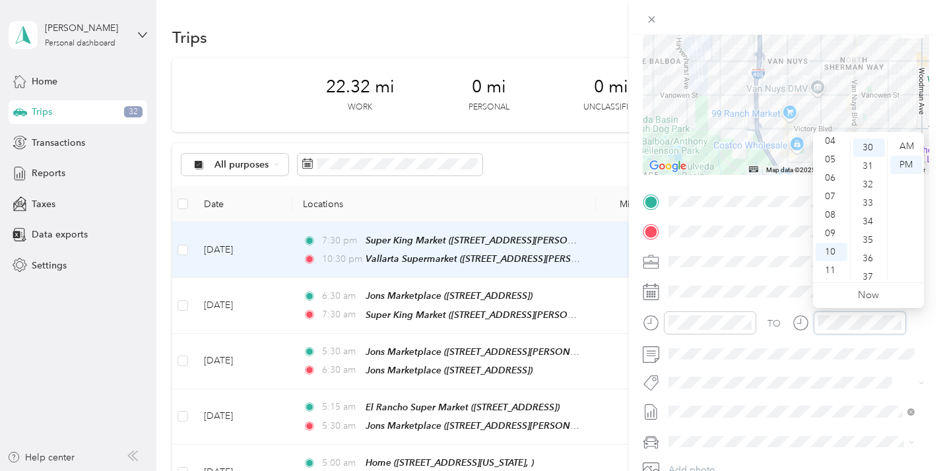
scroll to position [553, 0]
click at [831, 228] on div "09" at bounding box center [831, 233] width 32 height 18
click at [869, 141] on div "00" at bounding box center [869, 146] width 32 height 18
click at [903, 139] on div "AM" at bounding box center [906, 146] width 32 height 18
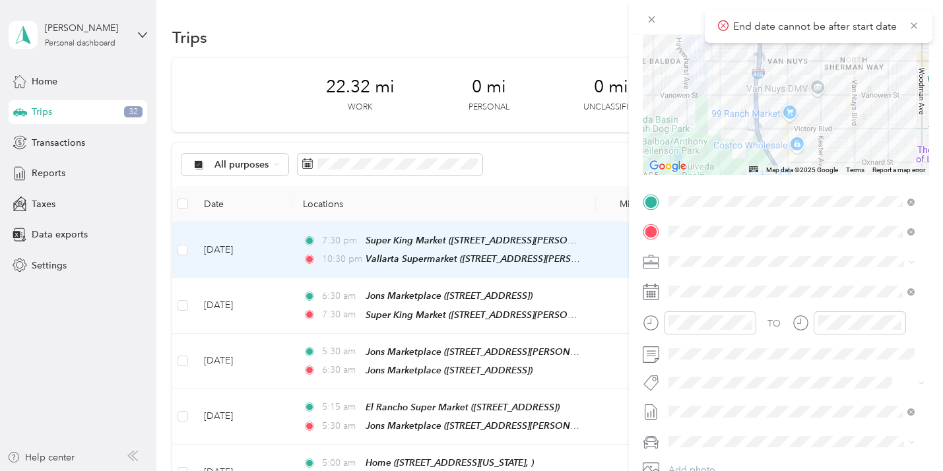
click at [931, 172] on form "Trip details Save This trip cannot be edited because it is either under review,…" at bounding box center [786, 215] width 314 height 590
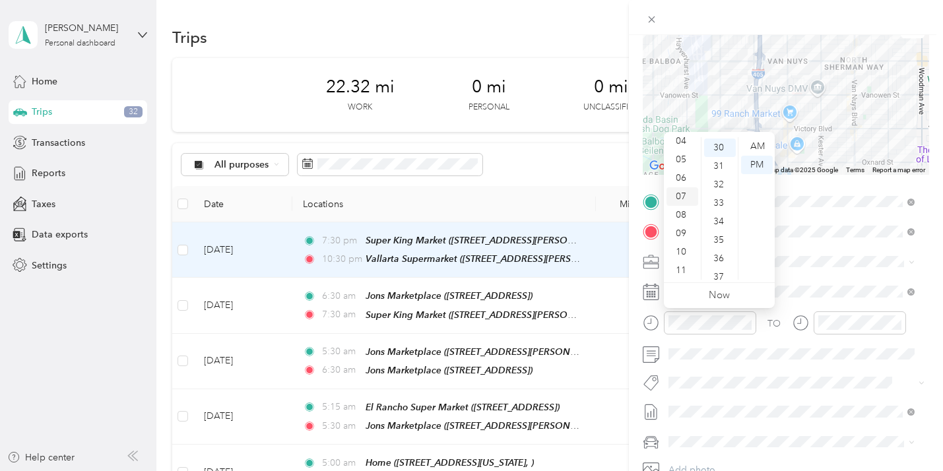
click at [681, 191] on div "07" at bounding box center [682, 196] width 32 height 18
click at [718, 143] on div "30" at bounding box center [720, 148] width 32 height 18
click at [758, 138] on div "AM" at bounding box center [757, 146] width 32 height 18
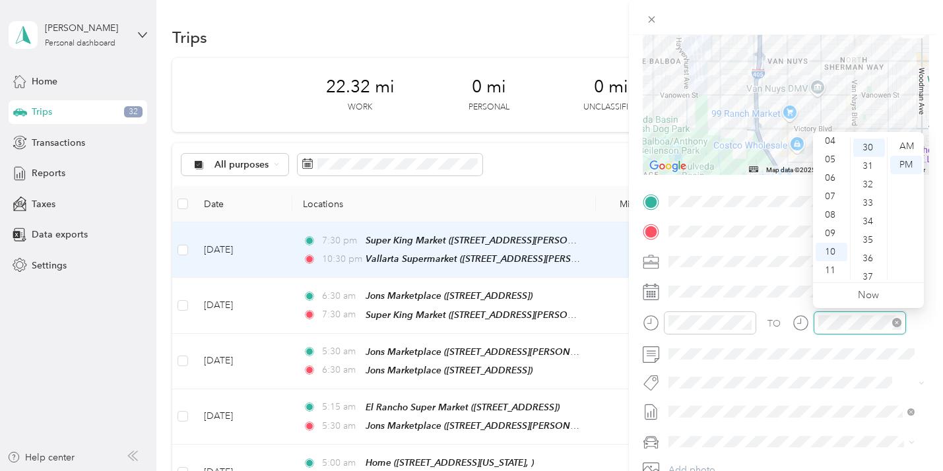
scroll to position [553, 0]
click at [831, 226] on div "09" at bounding box center [831, 233] width 32 height 18
click at [870, 141] on div "00" at bounding box center [869, 146] width 32 height 18
click at [903, 141] on div "AM" at bounding box center [906, 146] width 32 height 18
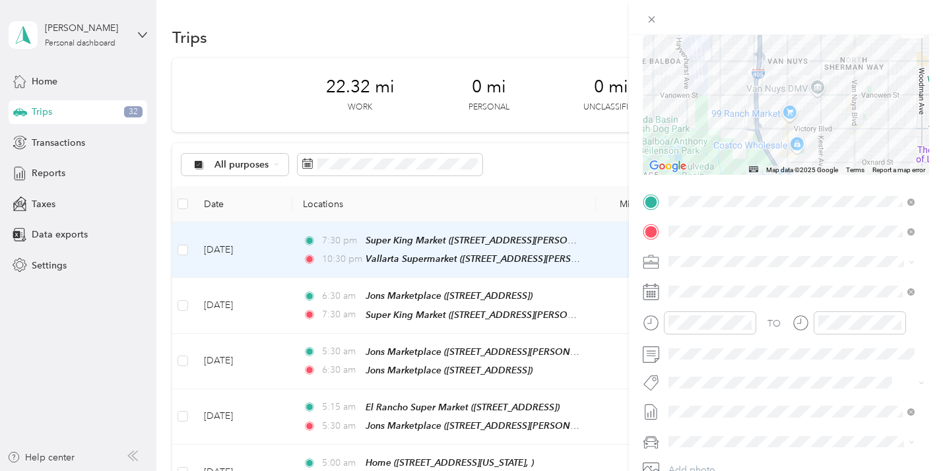
click at [930, 160] on form "Trip details Save This trip cannot be edited because it is either under review,…" at bounding box center [786, 215] width 314 height 590
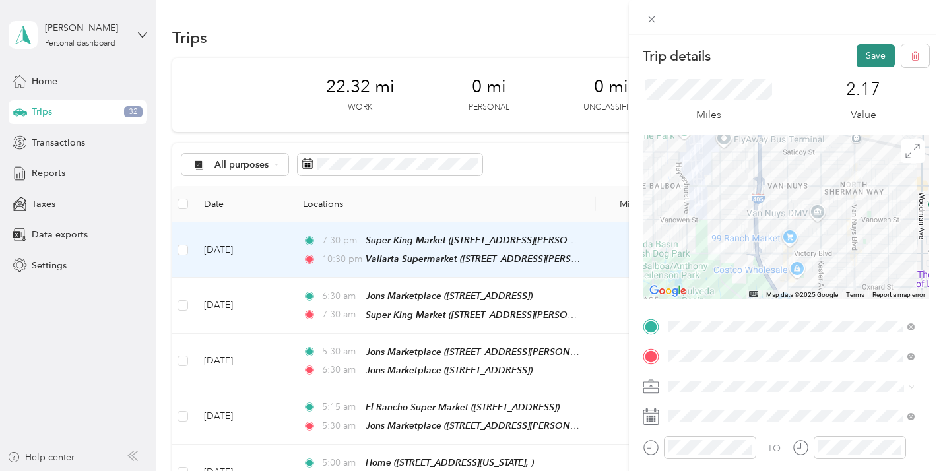
click at [864, 53] on button "Save" at bounding box center [875, 55] width 38 height 23
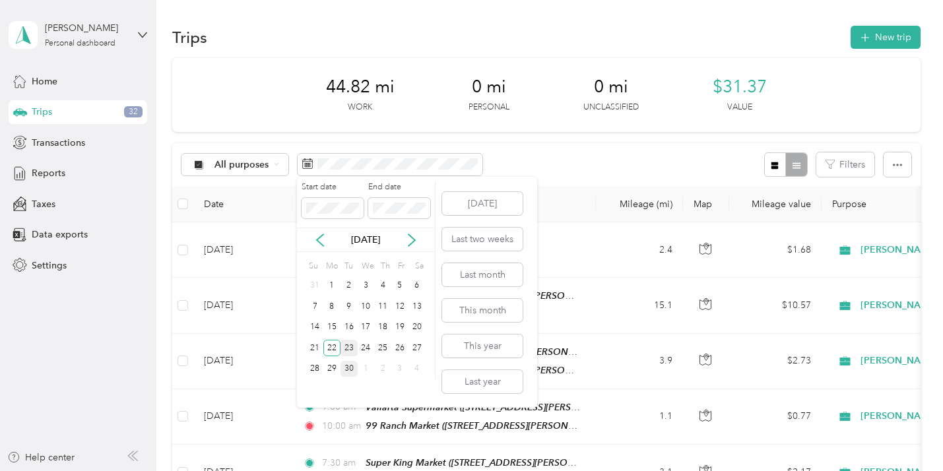
click at [349, 342] on div "23" at bounding box center [348, 348] width 17 height 16
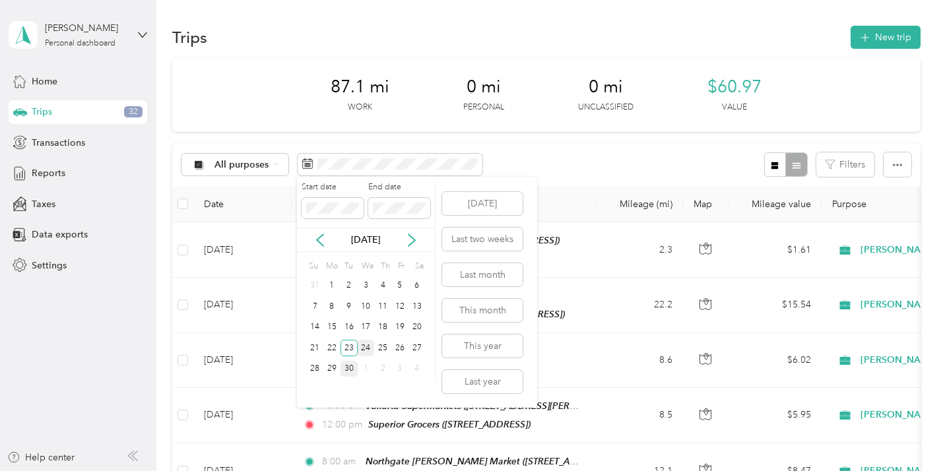
click at [367, 342] on div "24" at bounding box center [366, 348] width 17 height 16
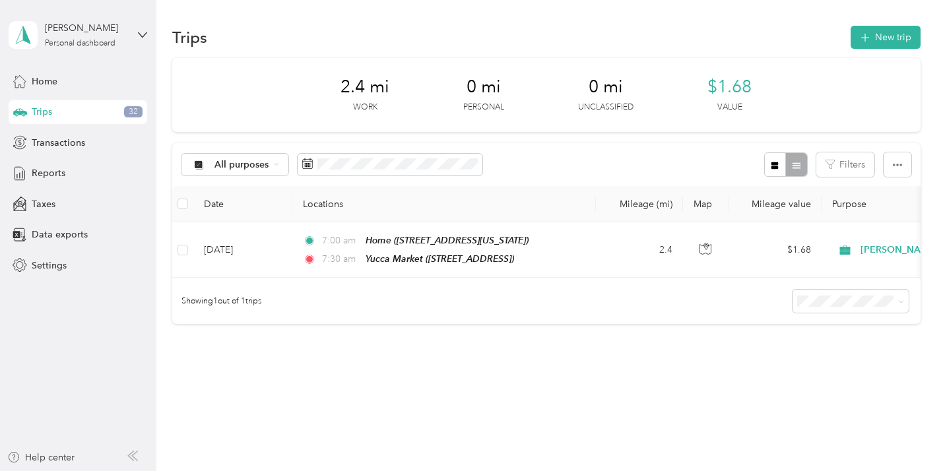
click at [370, 338] on div "2.4 mi Work 0 mi Personal 0 mi Unclassified $1.68 Value All purposes Filters Da…" at bounding box center [545, 214] width 747 height 313
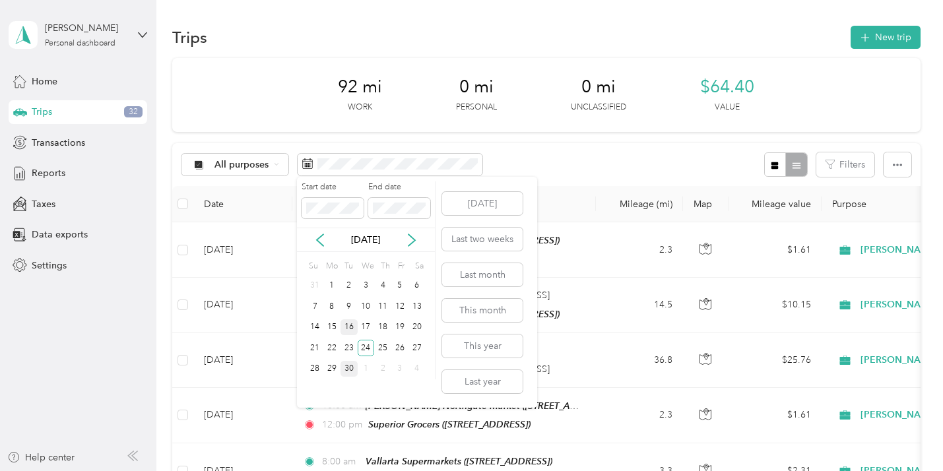
click at [350, 323] on div "16" at bounding box center [348, 327] width 17 height 16
click at [365, 344] on div "24" at bounding box center [366, 348] width 17 height 16
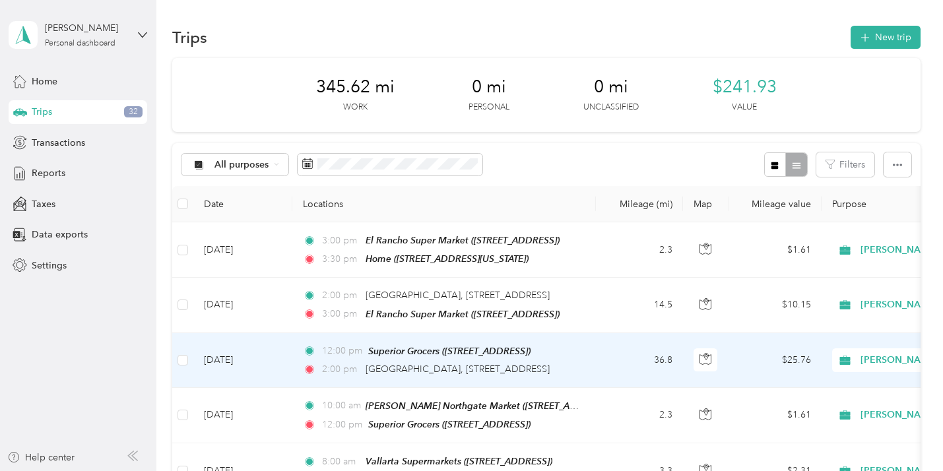
scroll to position [3, 0]
